Goal: Transaction & Acquisition: Purchase product/service

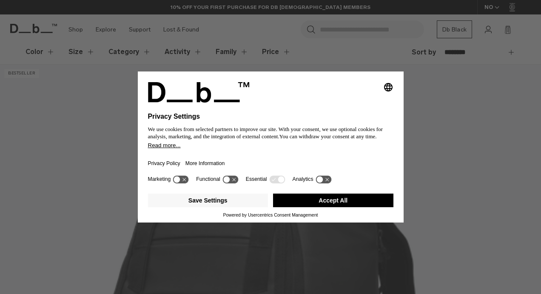
click at [347, 195] on button "Accept All" at bounding box center [333, 201] width 120 height 14
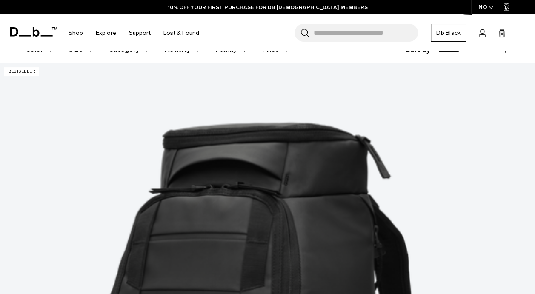
scroll to position [137, 0]
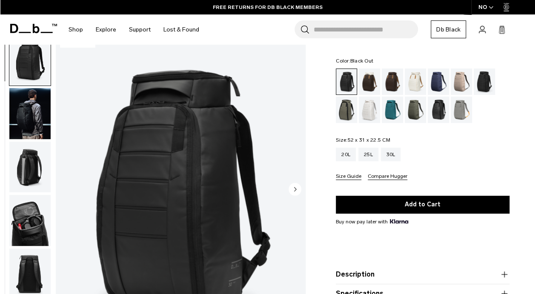
scroll to position [33, 0]
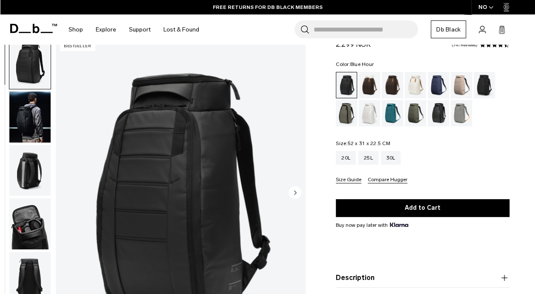
click at [434, 80] on div "Blue Hour" at bounding box center [439, 85] width 22 height 26
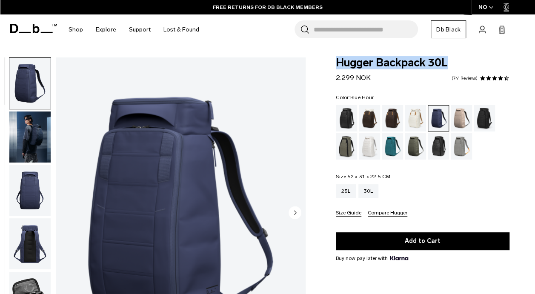
drag, startPoint x: 336, startPoint y: 61, endPoint x: 458, endPoint y: 66, distance: 122.2
click at [458, 66] on span "Hugger Backpack 30L" at bounding box center [423, 62] width 174 height 11
copy span "Hugger Backpack 30L"
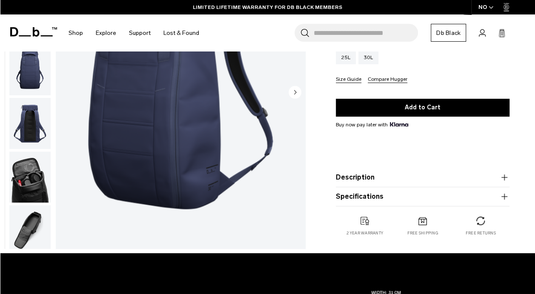
scroll to position [136, 0]
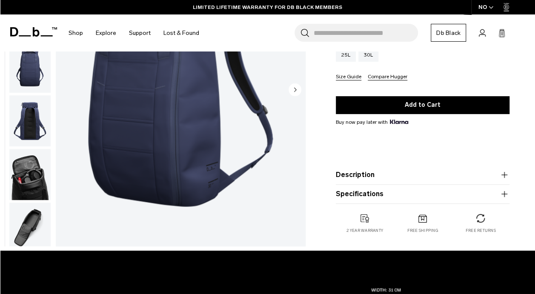
click at [31, 232] on img "button" at bounding box center [29, 228] width 41 height 51
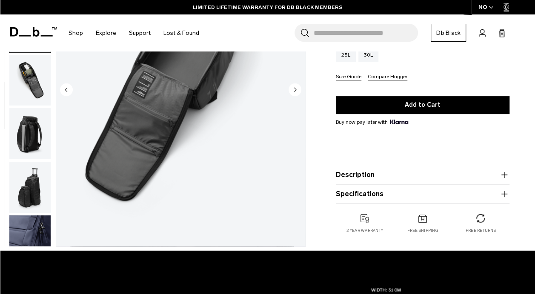
scroll to position [222, 0]
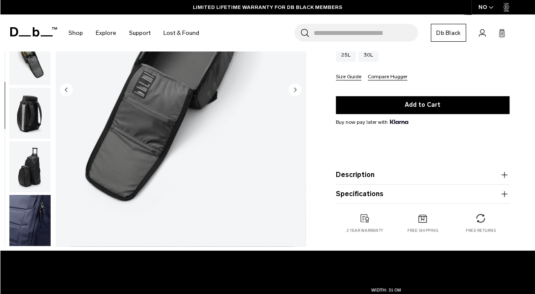
click at [26, 168] on img "button" at bounding box center [29, 167] width 41 height 51
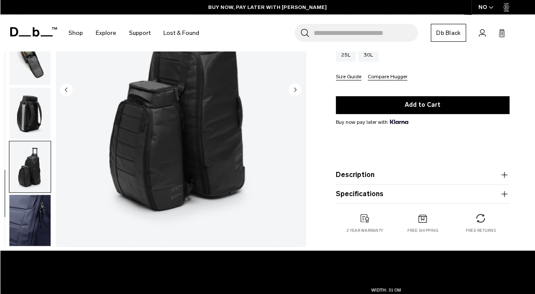
click at [29, 209] on img "button" at bounding box center [29, 220] width 41 height 51
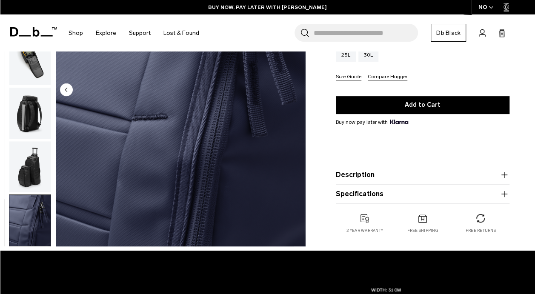
click at [368, 181] on product-accordion "Description Even the best-selling Hugger backpack isn’t immune to reimagination…" at bounding box center [423, 175] width 174 height 19
click at [375, 176] on button "Description" at bounding box center [423, 175] width 174 height 10
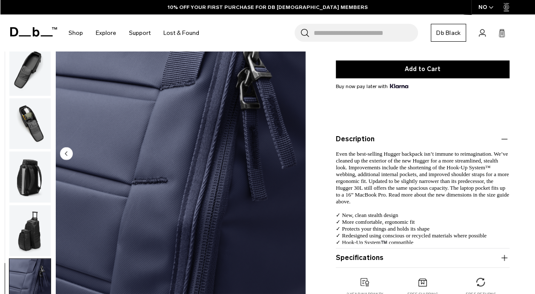
scroll to position [173, 0]
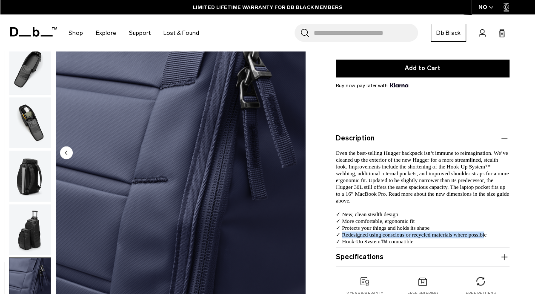
drag, startPoint x: 483, startPoint y: 234, endPoint x: 341, endPoint y: 231, distance: 142.2
click at [341, 231] on p "Even the best-selling Hugger backpack isn’t immune to reimagination. We’ve clea…" at bounding box center [423, 194] width 174 height 102
drag, startPoint x: 341, startPoint y: 231, endPoint x: 369, endPoint y: 232, distance: 27.2
copy p "Redesigned using conscious or recycled materials where possibl"
